Goal: Understand process/instructions

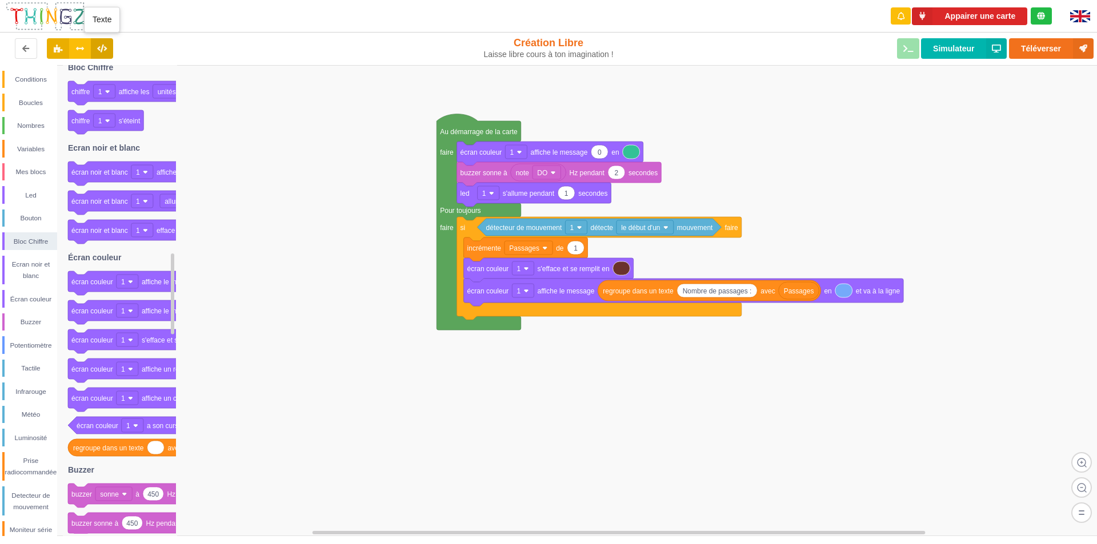
click at [102, 49] on icon at bounding box center [102, 48] width 10 height 7
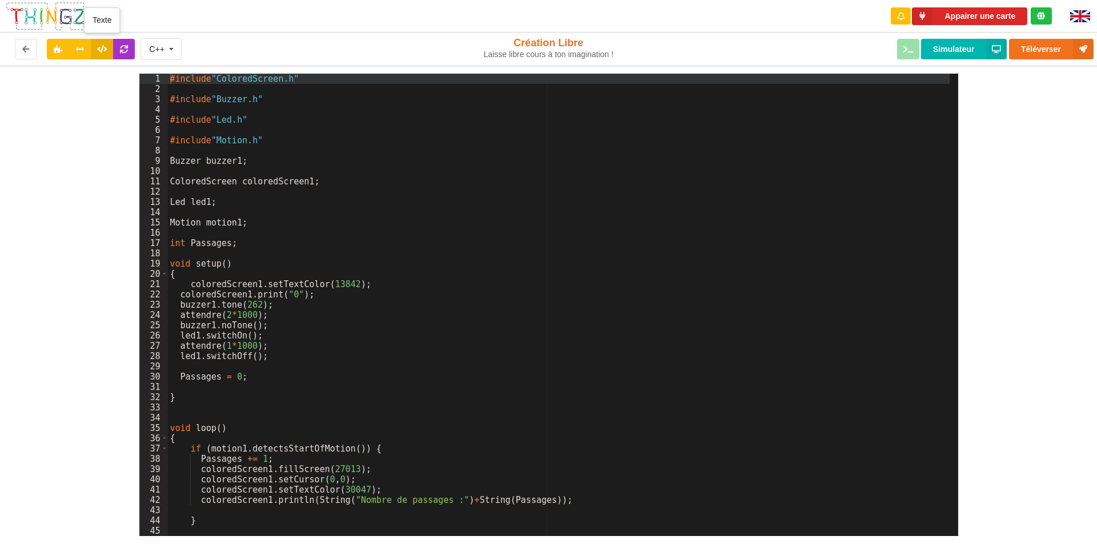
click at [103, 47] on icon at bounding box center [102, 48] width 10 height 7
click at [82, 49] on icon at bounding box center [80, 48] width 10 height 7
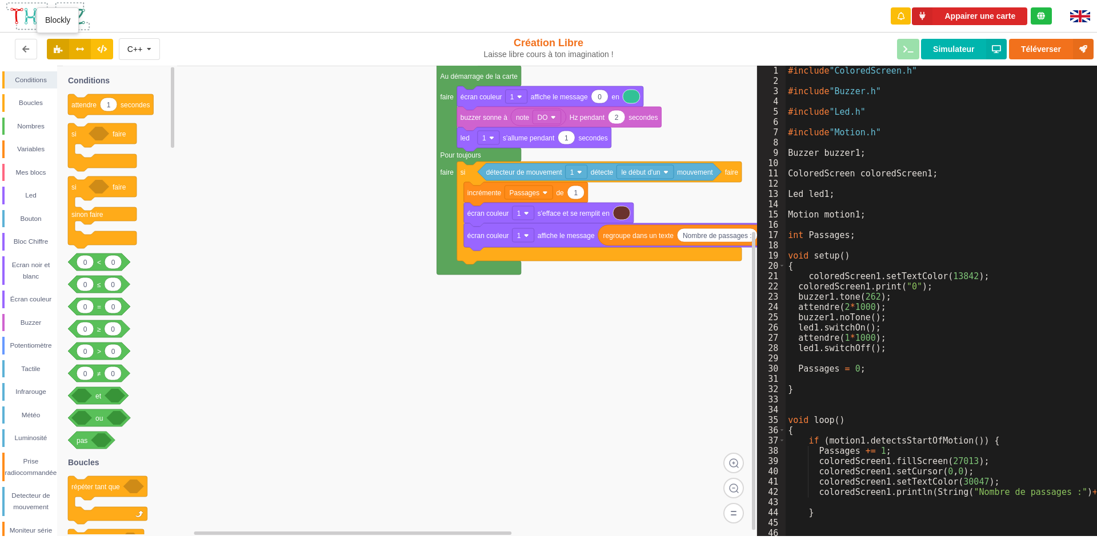
click at [58, 49] on icon at bounding box center [58, 48] width 10 height 7
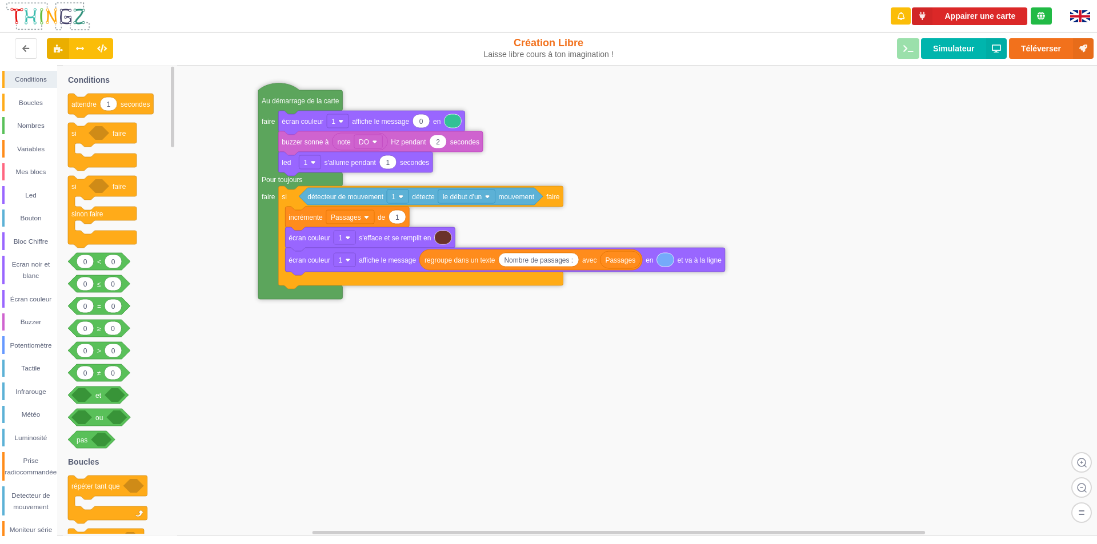
drag, startPoint x: 446, startPoint y: 79, endPoint x: 267, endPoint y: 105, distance: 180.6
click at [30, 218] on div "Bouton" at bounding box center [31, 218] width 53 height 11
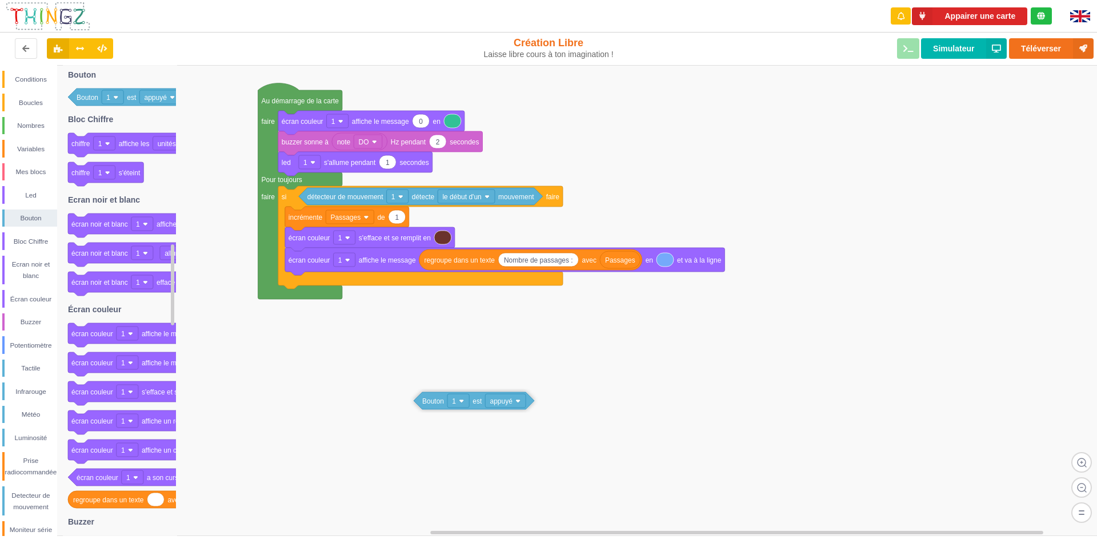
drag, startPoint x: 87, startPoint y: 102, endPoint x: 433, endPoint y: 406, distance: 460.3
click at [433, 406] on div "Conditions Boucles Nombres Variables Mes blocs Led Bouton Bloc Chiffre Ecran no…" at bounding box center [552, 300] width 1105 height 471
click at [33, 101] on div "Boucles" at bounding box center [31, 102] width 53 height 11
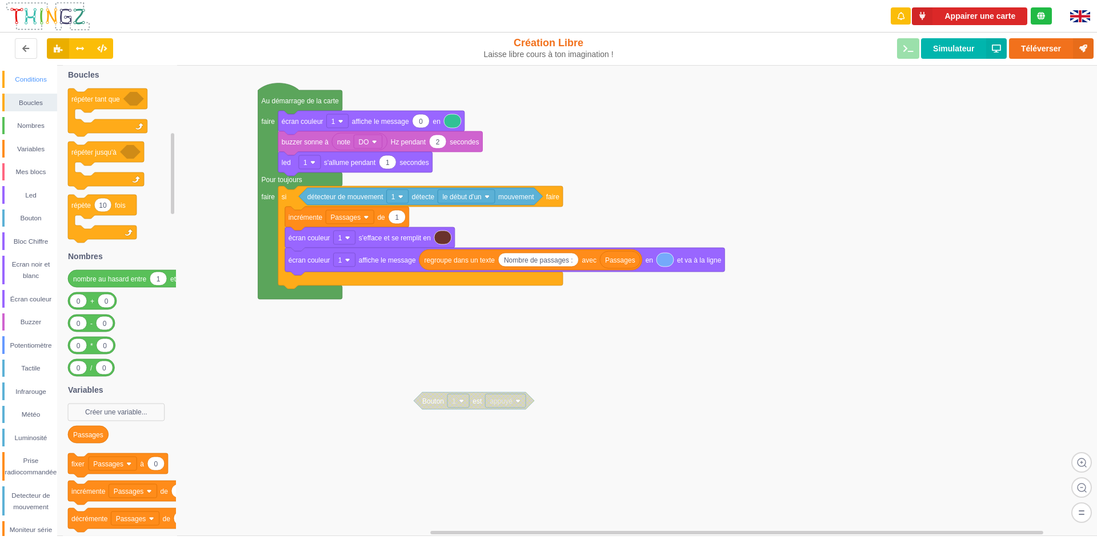
click at [31, 79] on div "Conditions" at bounding box center [31, 79] width 53 height 11
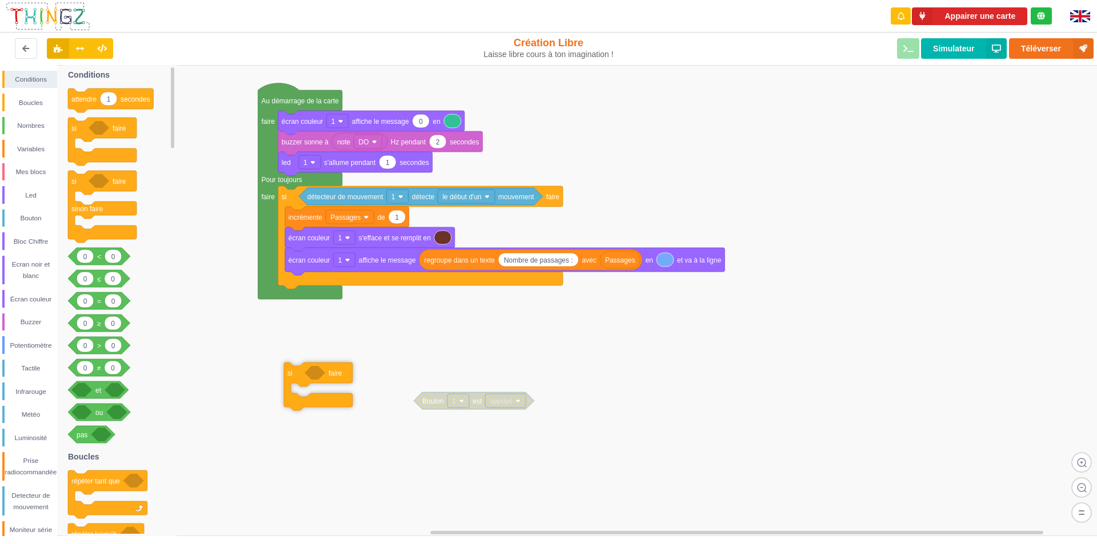
drag, startPoint x: 79, startPoint y: 133, endPoint x: 302, endPoint y: 380, distance: 332.5
click at [299, 380] on div "Conditions Boucles Nombres Variables Mes blocs Led Bouton Bloc Chiffre Ecran no…" at bounding box center [552, 300] width 1105 height 471
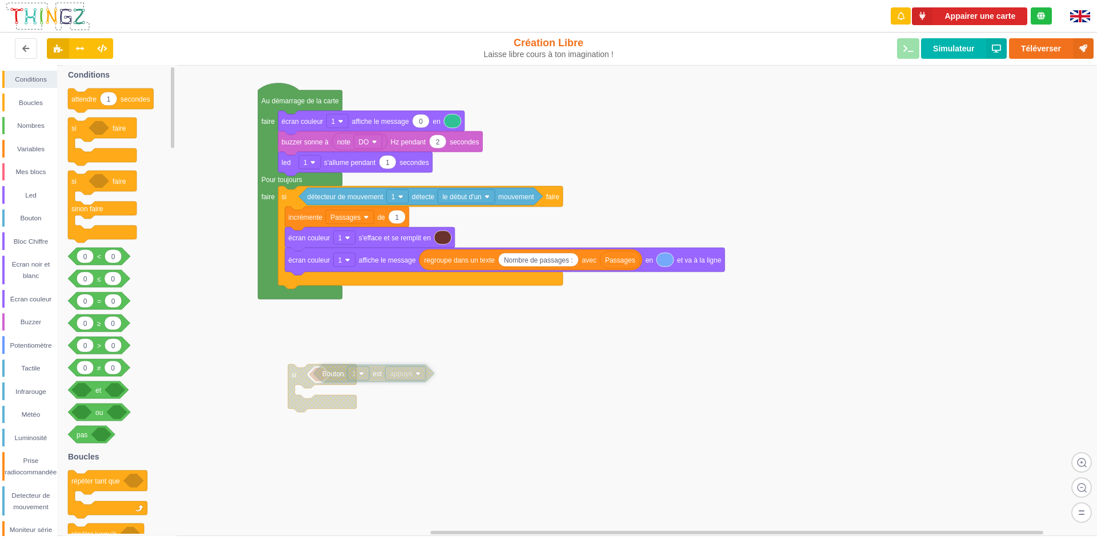
drag, startPoint x: 432, startPoint y: 406, endPoint x: 332, endPoint y: 378, distance: 103.7
click at [490, 406] on rect at bounding box center [552, 300] width 1105 height 471
click at [33, 148] on div "Variables" at bounding box center [31, 148] width 53 height 11
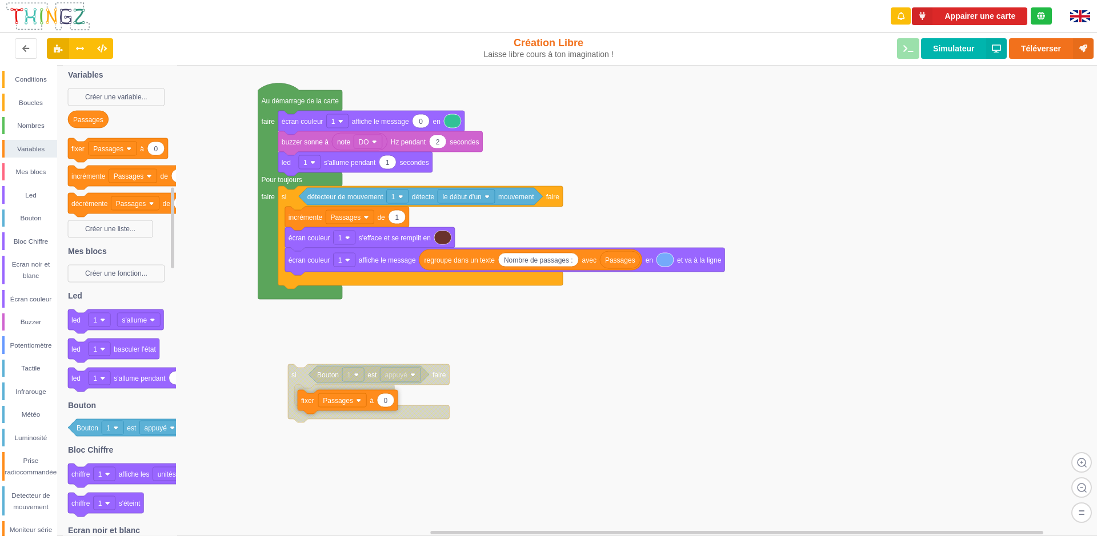
drag, startPoint x: 79, startPoint y: 154, endPoint x: 309, endPoint y: 406, distance: 340.9
click at [309, 406] on div "Conditions Boucles Nombres Variables Mes blocs Led Bouton Bloc Chiffre Ecran no…" at bounding box center [552, 300] width 1105 height 471
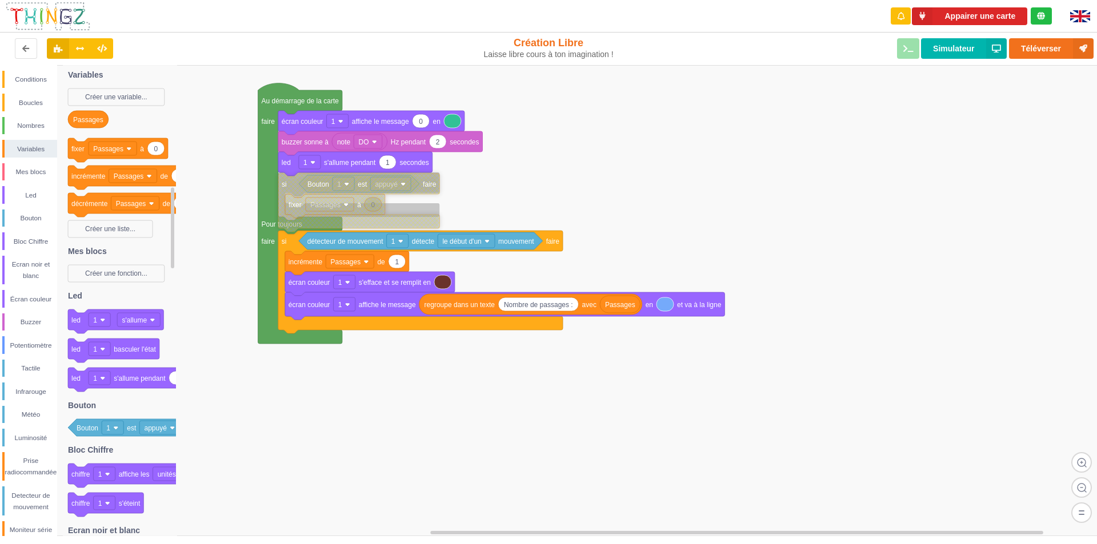
drag, startPoint x: 302, startPoint y: 383, endPoint x: 292, endPoint y: 193, distance: 191.1
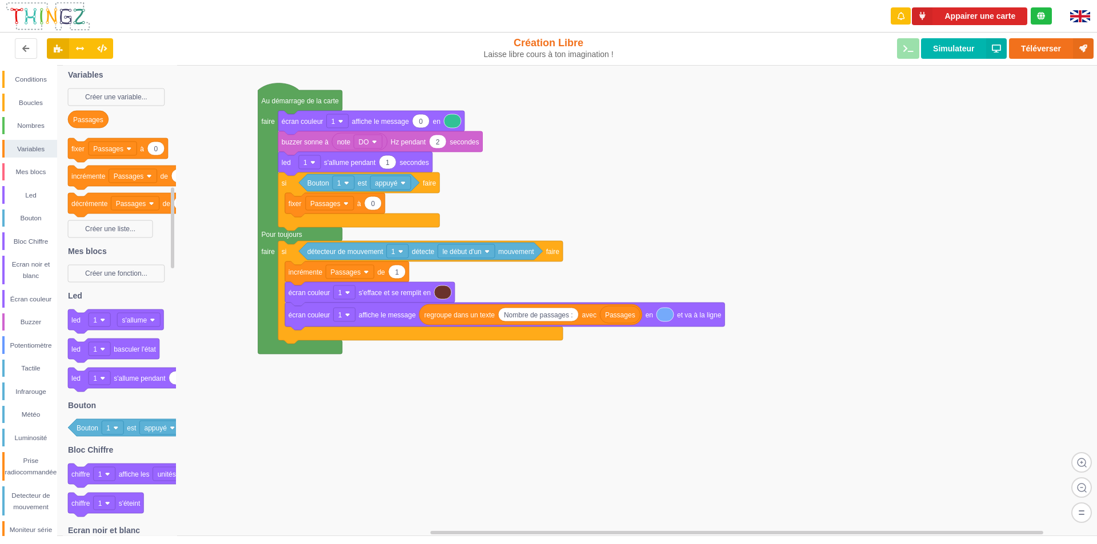
click at [503, 195] on rect at bounding box center [552, 300] width 1105 height 471
click at [508, 405] on rect at bounding box center [552, 300] width 1105 height 471
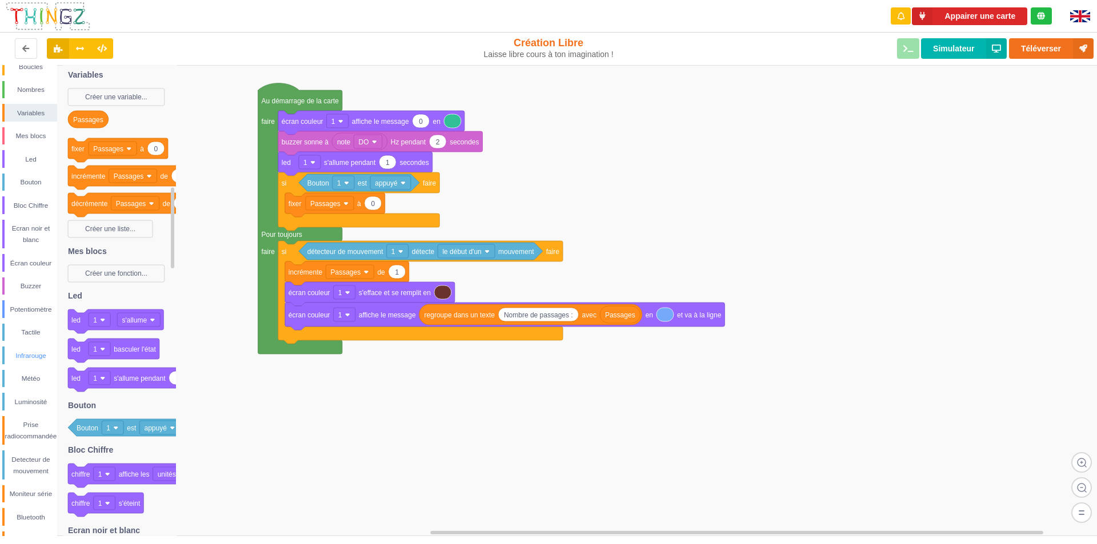
scroll to position [54, 0]
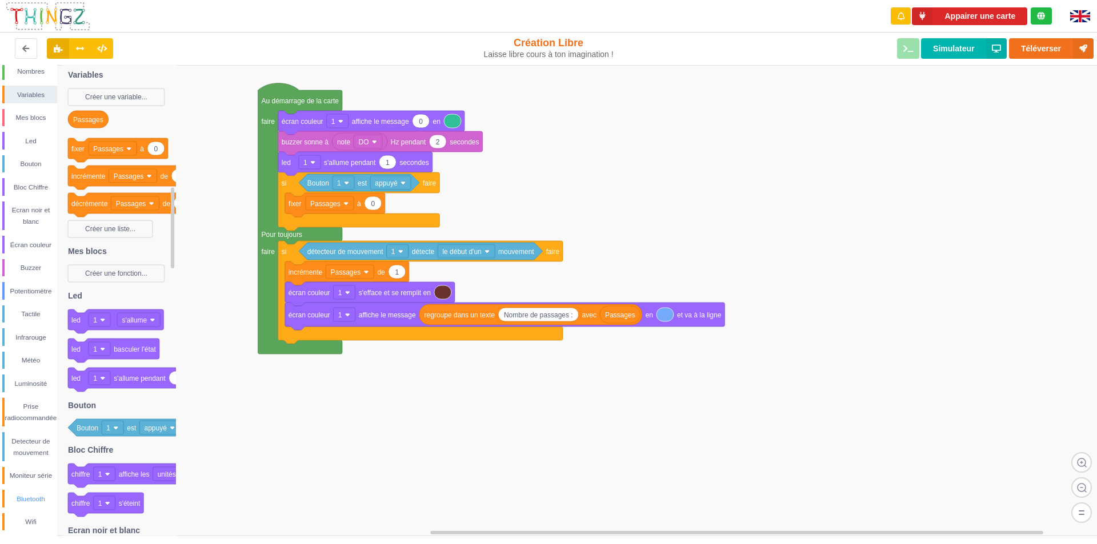
click at [38, 499] on div "Bluetooth" at bounding box center [31, 499] width 53 height 11
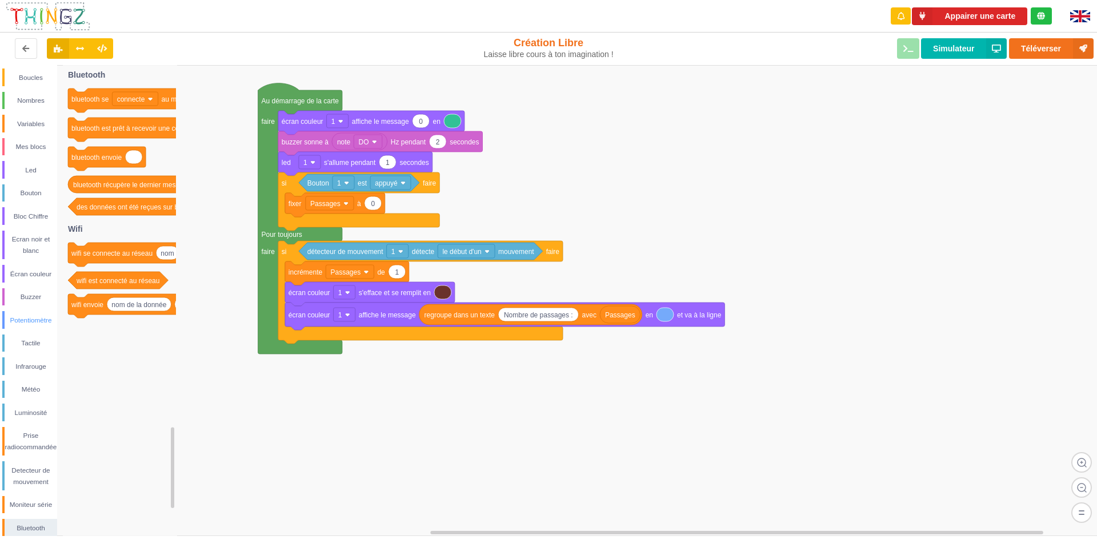
scroll to position [0, 0]
click at [26, 173] on div "Mes blocs" at bounding box center [31, 171] width 53 height 11
